Goal: Transaction & Acquisition: Purchase product/service

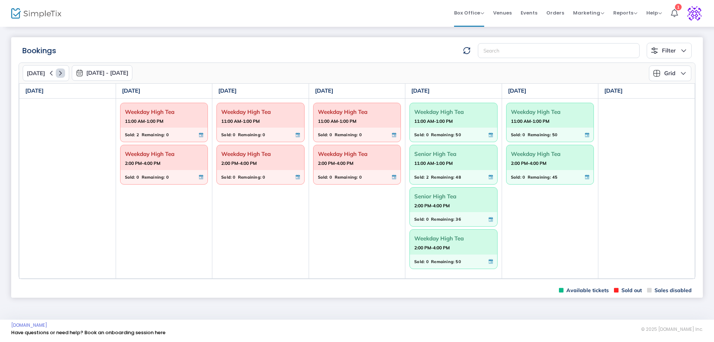
click at [58, 72] on icon at bounding box center [60, 72] width 9 height 9
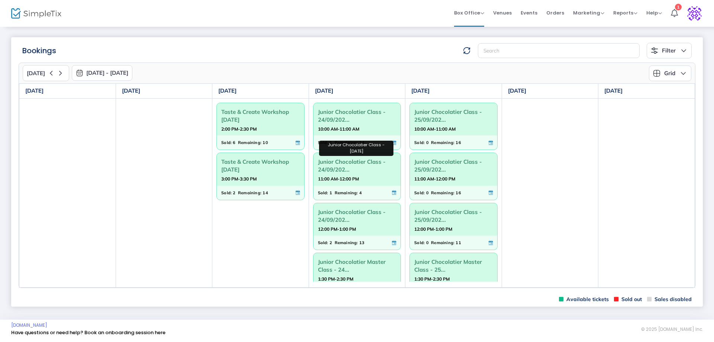
click at [351, 166] on span "Junior Chocolatier Class - 24/09/202..." at bounding box center [357, 165] width 78 height 19
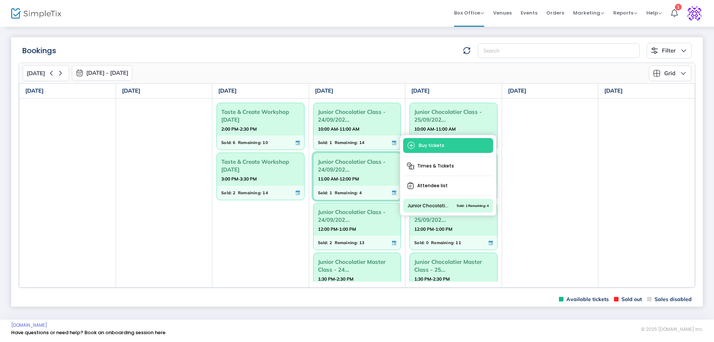
drag, startPoint x: 431, startPoint y: 163, endPoint x: 427, endPoint y: 164, distance: 4.2
click at [431, 163] on span "Times & Tickets" at bounding box center [448, 165] width 90 height 13
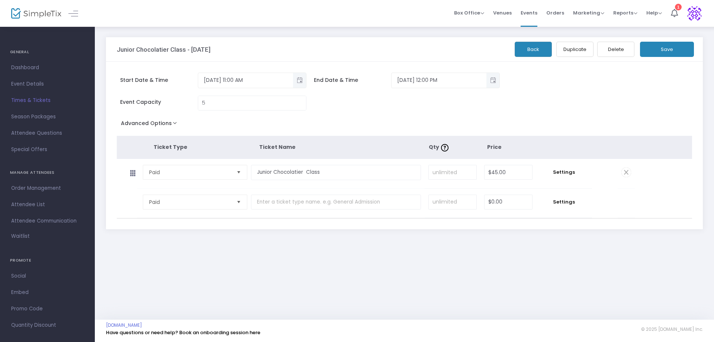
click at [529, 48] on button "Back" at bounding box center [533, 49] width 37 height 15
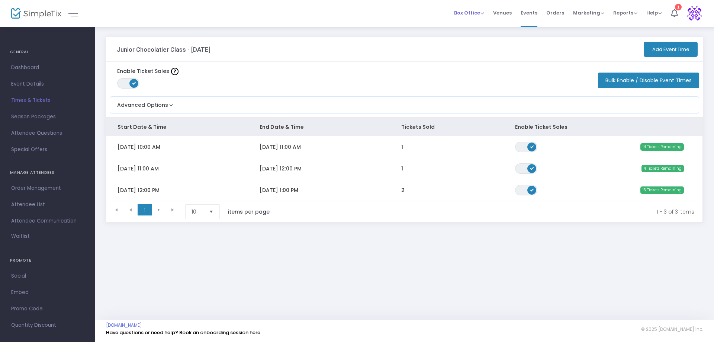
click at [483, 16] on span "Box Office" at bounding box center [469, 12] width 30 height 7
click at [470, 41] on li "Bookings" at bounding box center [480, 39] width 53 height 15
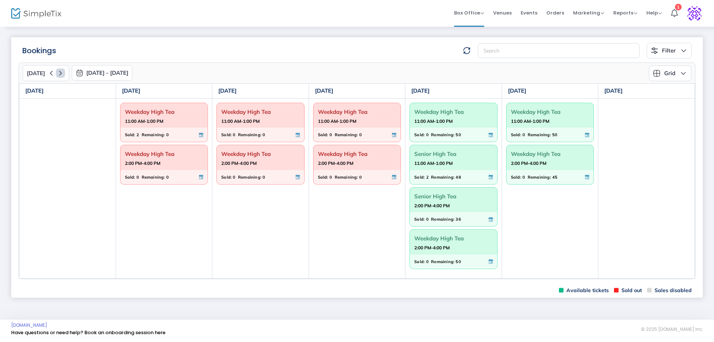
click at [61, 74] on icon at bounding box center [60, 72] width 9 height 9
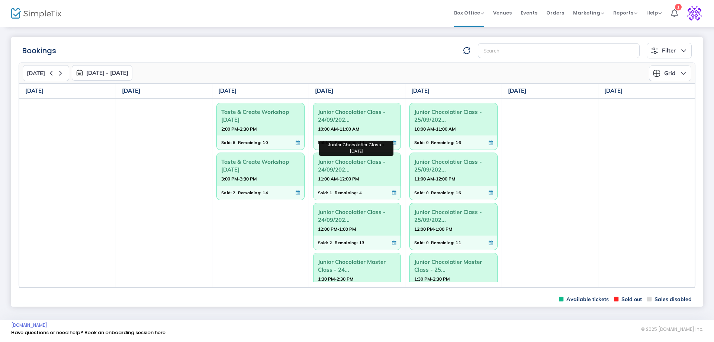
click at [331, 168] on span "Junior Chocolatier Class - 24/09/202..." at bounding box center [357, 165] width 78 height 19
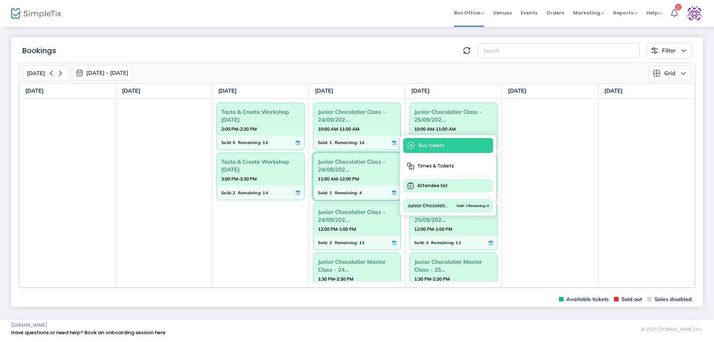
click at [429, 183] on span "Attendee list" at bounding box center [448, 185] width 90 height 13
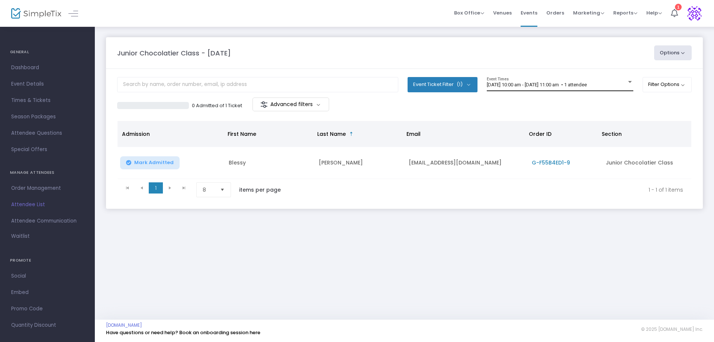
click at [628, 83] on div at bounding box center [630, 82] width 4 height 2
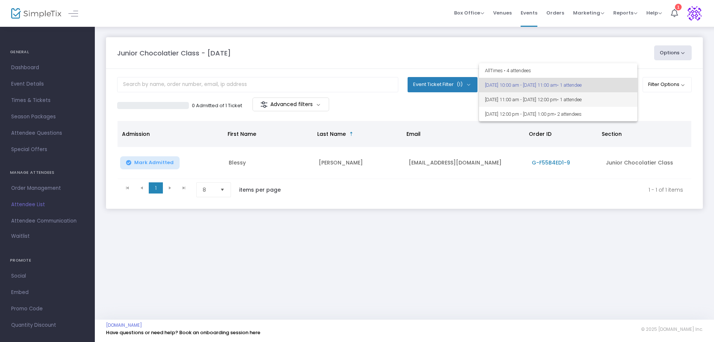
click at [582, 98] on span "• 1 attendee" at bounding box center [569, 100] width 25 height 6
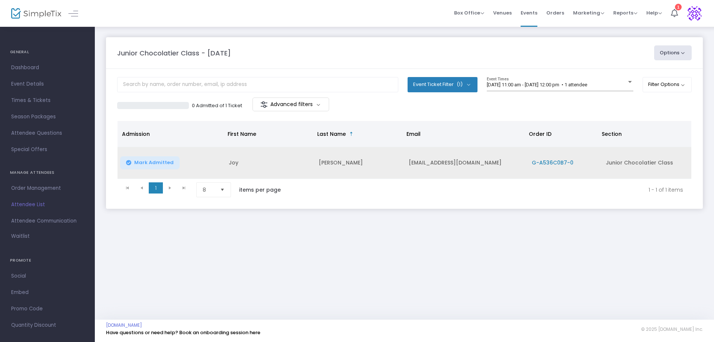
click at [328, 164] on td "[PERSON_NAME]" at bounding box center [359, 163] width 90 height 32
click at [537, 161] on span "G-A536C0B7-0" at bounding box center [553, 162] width 42 height 7
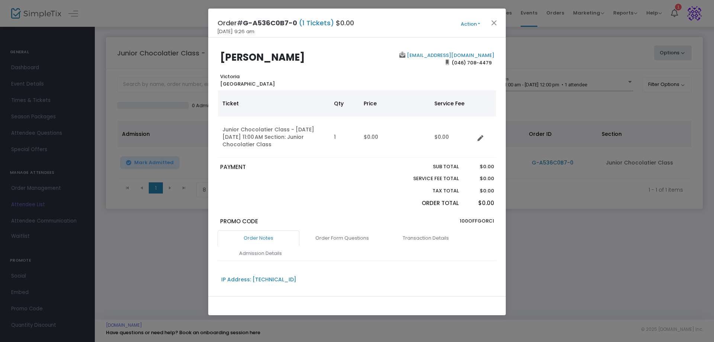
click at [476, 20] on button "Action" at bounding box center [470, 24] width 45 height 8
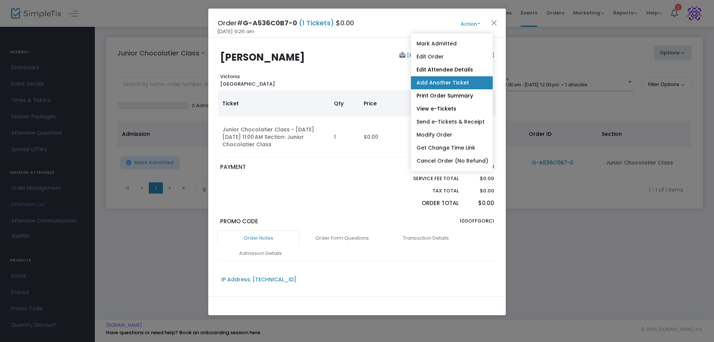
click at [463, 77] on link "Add Another Ticket" at bounding box center [452, 82] width 82 height 13
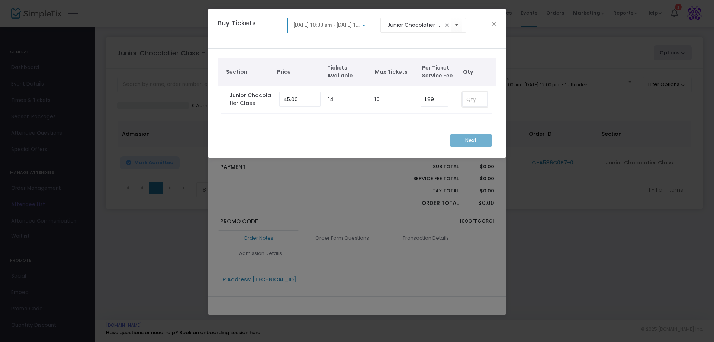
click at [472, 100] on input at bounding box center [475, 99] width 25 height 14
type input "1"
click at [464, 139] on m-button "Next" at bounding box center [470, 141] width 41 height 14
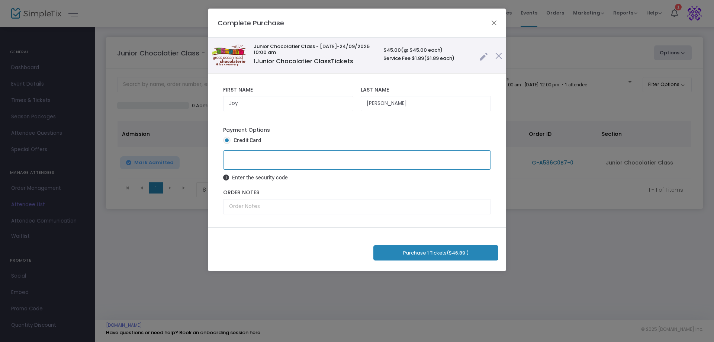
click at [434, 299] on ngb-modal-window "Complete Purchase Junior Chocolatier Class - [DATE] -[DATE] 10:00 am 1 Junior C…" at bounding box center [357, 171] width 714 height 342
click at [437, 254] on button "Purchase 1 Tickets ($46.89 )" at bounding box center [435, 252] width 125 height 15
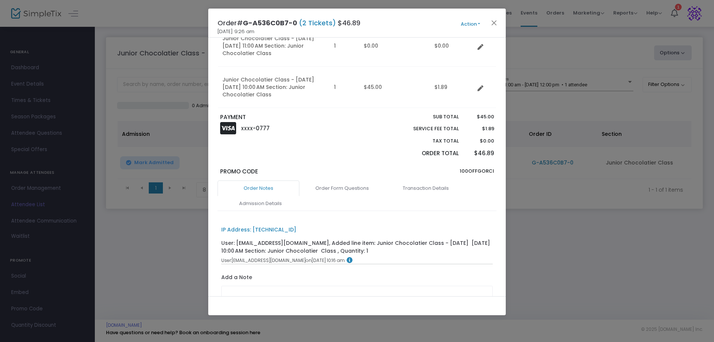
scroll to position [93, 0]
click at [343, 186] on link "Order Form Questions" at bounding box center [342, 187] width 82 height 16
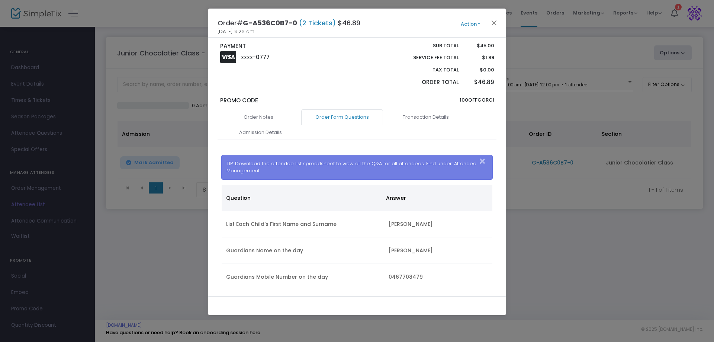
scroll to position [253, 0]
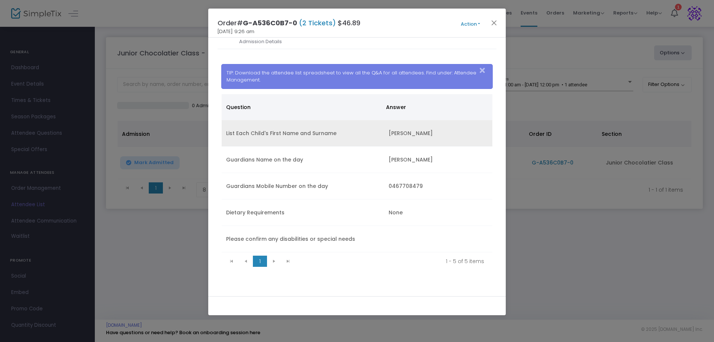
click at [345, 135] on td "List Each Child's First Name and Surname" at bounding box center [303, 133] width 163 height 26
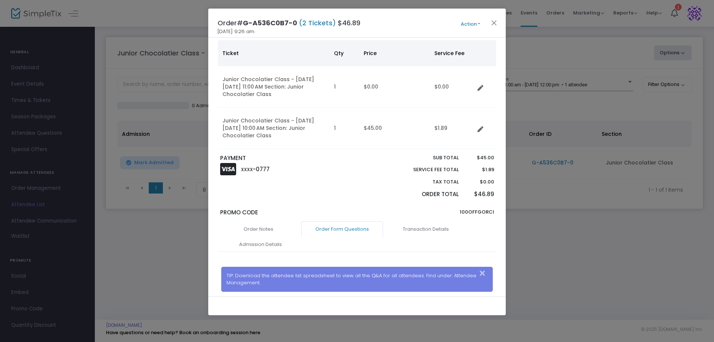
scroll to position [39, 0]
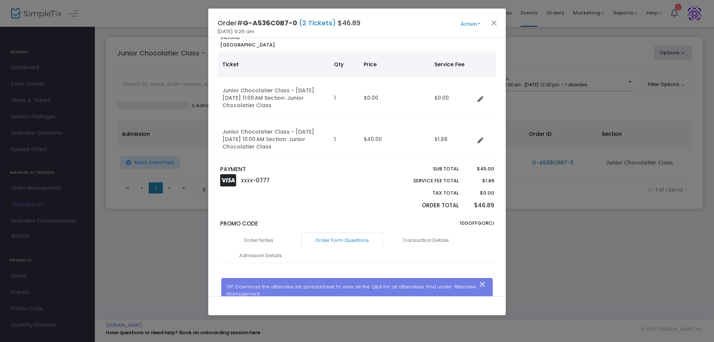
click at [475, 22] on button "Action" at bounding box center [470, 24] width 45 height 8
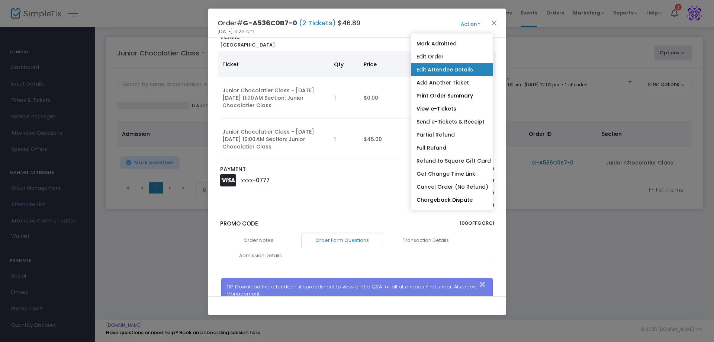
click at [443, 73] on link "Edit Attendee Details" at bounding box center [452, 69] width 82 height 13
